Goal: Complete application form: Complete application form

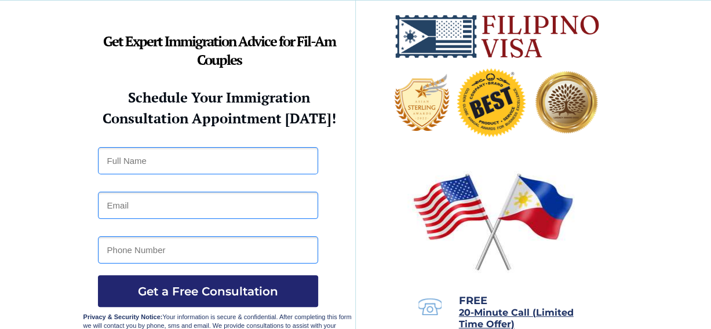
click at [149, 162] on input "text" at bounding box center [208, 160] width 220 height 27
click at [183, 286] on span "Get a Free Consultation" at bounding box center [208, 291] width 220 height 14
click at [251, 155] on input "text" at bounding box center [208, 160] width 220 height 27
click at [191, 188] on div at bounding box center [355, 177] width 545 height 352
click at [143, 207] on input "email" at bounding box center [208, 205] width 220 height 27
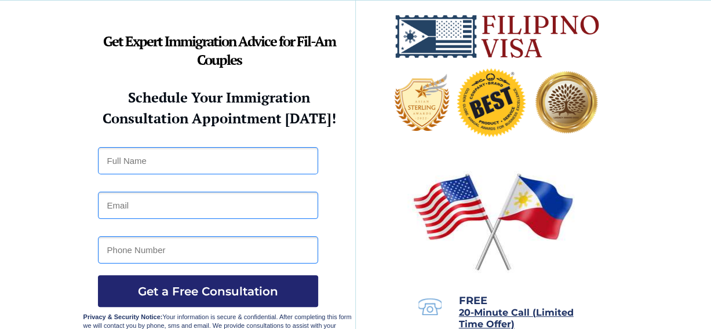
type input "jun_bonz07@yahoo.com"
click at [156, 158] on input "text" at bounding box center [208, 160] width 220 height 27
type input "junjun"
click at [216, 247] on input "tel" at bounding box center [208, 249] width 220 height 27
click at [229, 289] on span "Get a Free Consultation" at bounding box center [208, 291] width 220 height 14
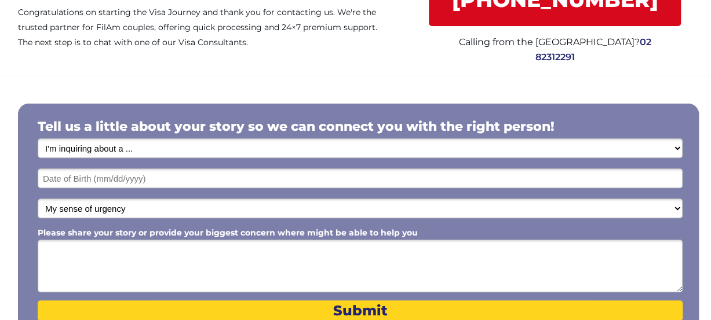
scroll to position [177, 0]
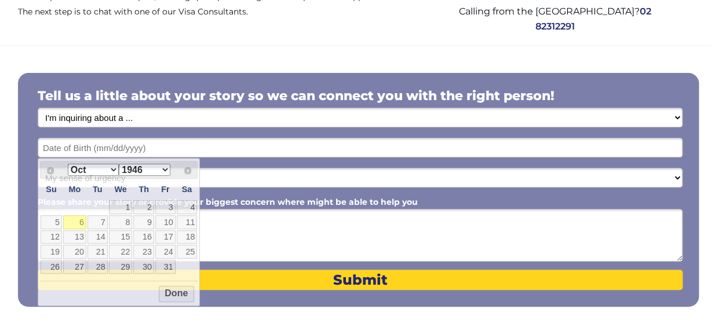
click at [156, 147] on input "text" at bounding box center [360, 148] width 645 height 20
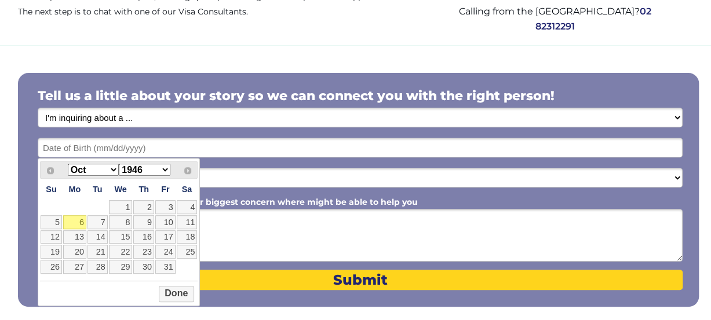
click at [163, 167] on select "1946 1947 1948 1949 1950 1951 1952 1953 1954 1955 1956 1957 1958 1959 1960 1961…" at bounding box center [144, 170] width 51 height 12
click at [115, 170] on select "Jan Feb Mar Apr May Jun Jul Aug Sep Oct Nov Dec" at bounding box center [93, 170] width 51 height 12
click at [178, 297] on button "Done" at bounding box center [176, 294] width 35 height 16
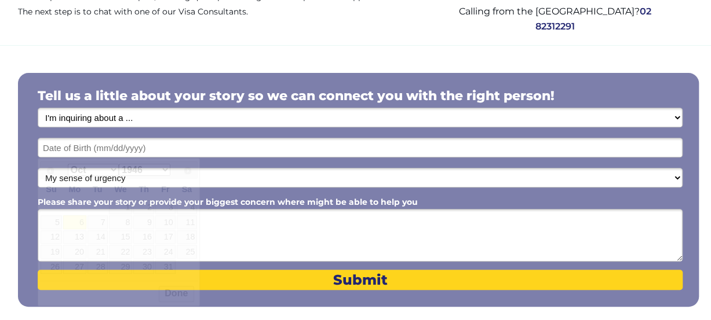
click at [177, 146] on input "text" at bounding box center [360, 148] width 645 height 20
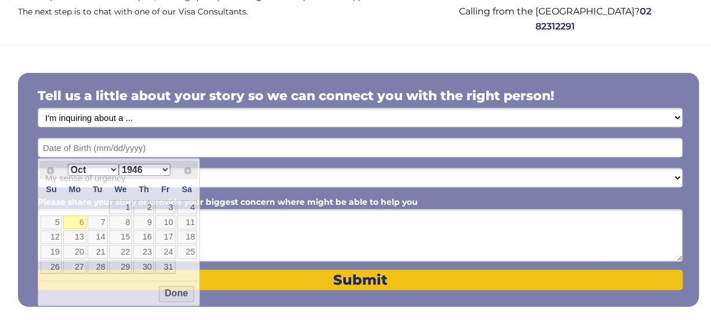
click at [373, 282] on span "Submit" at bounding box center [360, 280] width 645 height 17
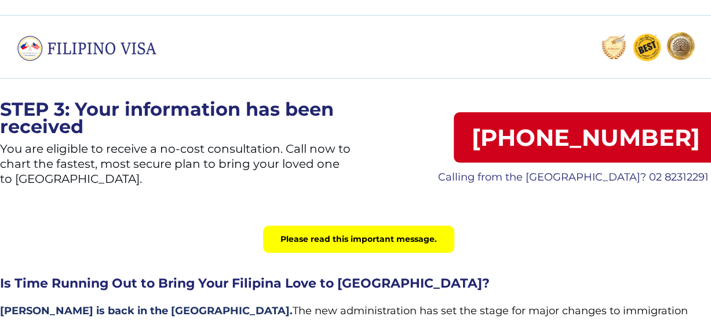
click at [341, 244] on div "Please read this important message." at bounding box center [358, 239] width 191 height 27
click at [435, 242] on div "Please read this important message." at bounding box center [358, 239] width 191 height 27
